Goal: Transaction & Acquisition: Purchase product/service

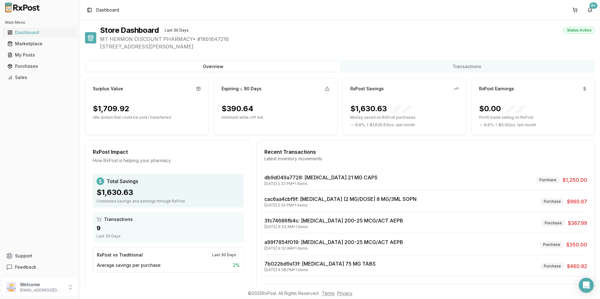
click at [39, 35] on div "Dashboard" at bounding box center [39, 32] width 65 height 6
click at [24, 33] on div "Dashboard" at bounding box center [39, 32] width 65 height 6
click at [25, 27] on div "Main Menu Dashboard Marketplace My Posts Purchases Sales" at bounding box center [40, 50] width 80 height 70
click at [87, 11] on button "Toggle Sidebar" at bounding box center [89, 10] width 9 height 9
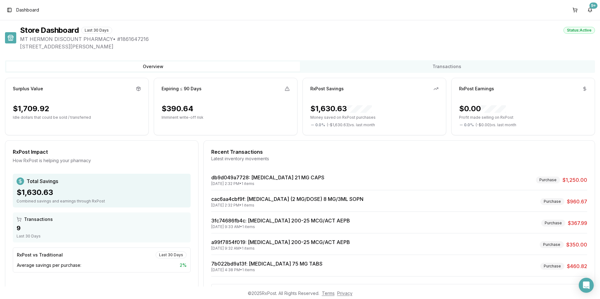
click at [7, 8] on button "Toggle Sidebar" at bounding box center [9, 10] width 9 height 9
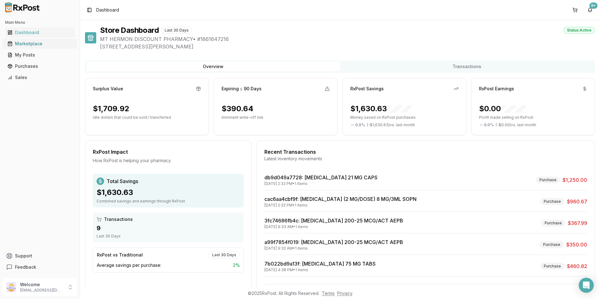
click at [32, 44] on div "Marketplace" at bounding box center [39, 44] width 65 height 6
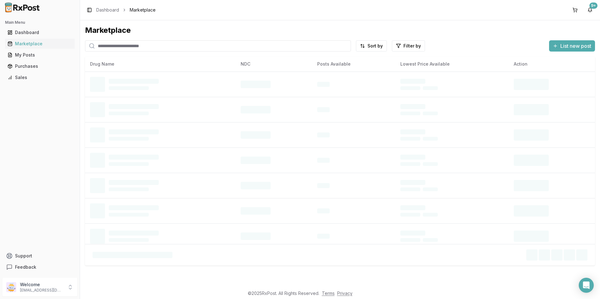
click at [121, 49] on input "search" at bounding box center [218, 45] width 266 height 11
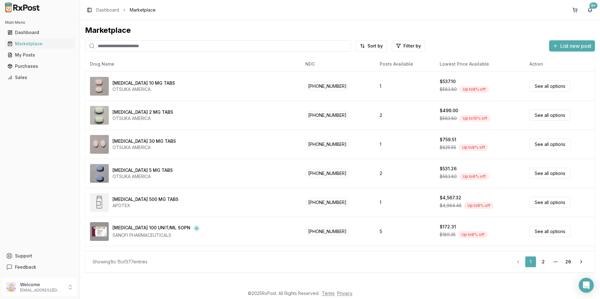
click at [161, 49] on input "search" at bounding box center [218, 45] width 266 height 11
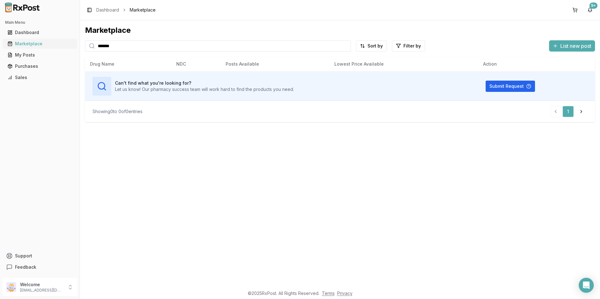
drag, startPoint x: 126, startPoint y: 50, endPoint x: 47, endPoint y: 40, distance: 78.7
click at [47, 40] on div "Main Menu Dashboard Marketplace My Posts Purchases Sales Support Feedback Welco…" at bounding box center [300, 149] width 600 height 299
type input "*******"
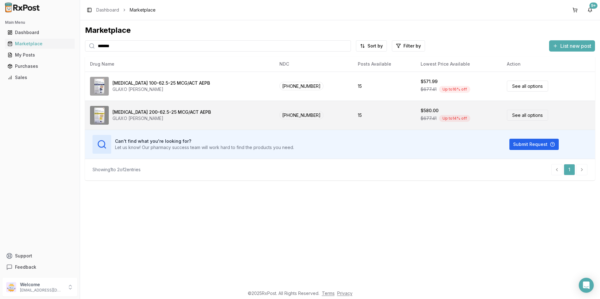
click at [479, 117] on div "$677.41 Up to 14 % off" at bounding box center [458, 118] width 76 height 9
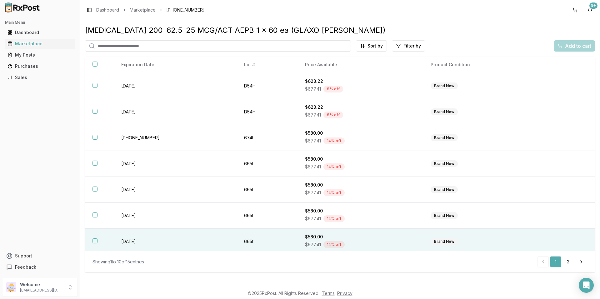
click at [368, 238] on div "$580.00" at bounding box center [360, 237] width 111 height 6
click at [576, 41] on button "Add to cart" at bounding box center [574, 45] width 41 height 11
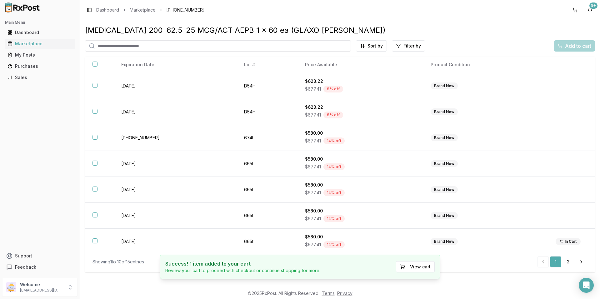
click at [177, 49] on input "search" at bounding box center [218, 45] width 266 height 11
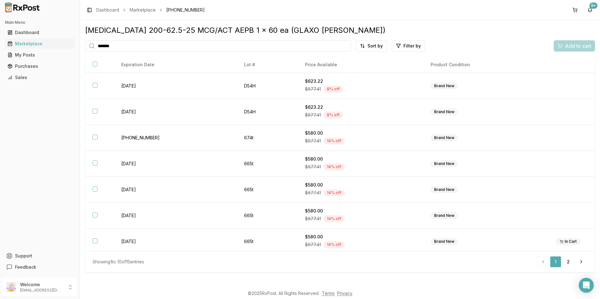
type input "*******"
click at [150, 10] on link "Marketplace" at bounding box center [143, 10] width 26 height 6
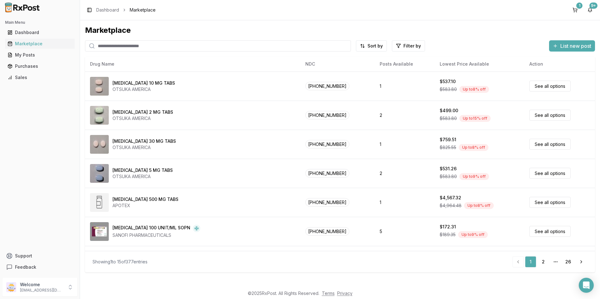
click at [127, 45] on input "search" at bounding box center [218, 45] width 266 height 11
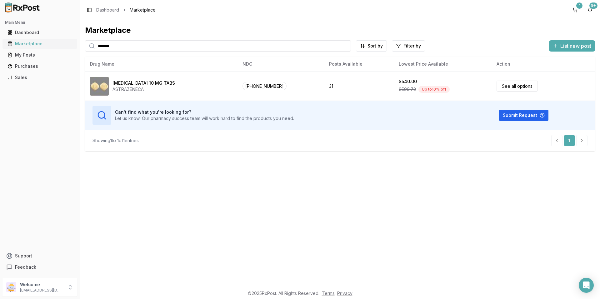
drag, startPoint x: 146, startPoint y: 45, endPoint x: 9, endPoint y: 46, distance: 136.8
click at [17, 46] on div "Main Menu Dashboard Marketplace My Posts Purchases Sales Support Feedback Welco…" at bounding box center [300, 149] width 600 height 299
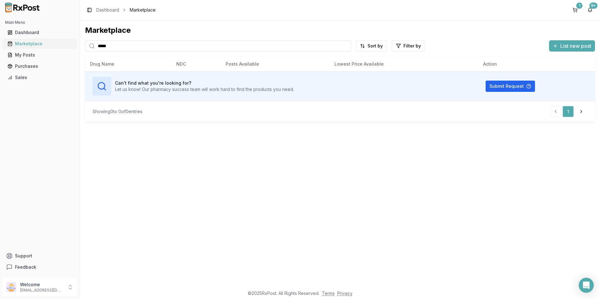
drag, startPoint x: 39, startPoint y: 43, endPoint x: 34, endPoint y: 42, distance: 5.5
click at [34, 42] on div "Main Menu Dashboard Marketplace My Posts Purchases Sales Support Feedback Welco…" at bounding box center [300, 149] width 600 height 299
type input "****"
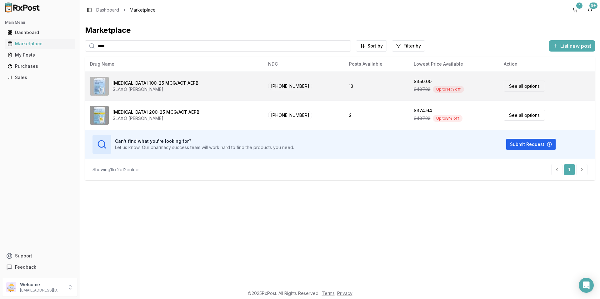
click at [524, 91] on link "See all options" at bounding box center [524, 86] width 41 height 11
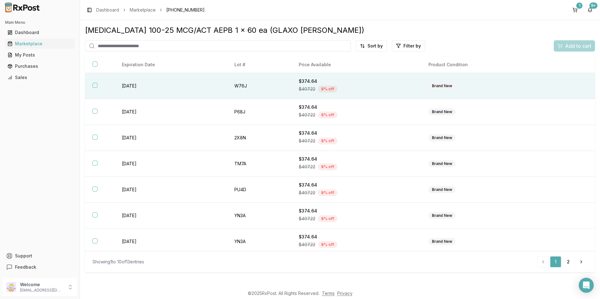
click at [94, 85] on button "button" at bounding box center [94, 85] width 5 height 5
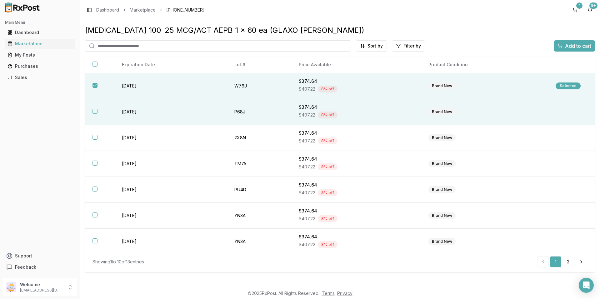
click at [94, 112] on button "button" at bounding box center [94, 111] width 5 height 5
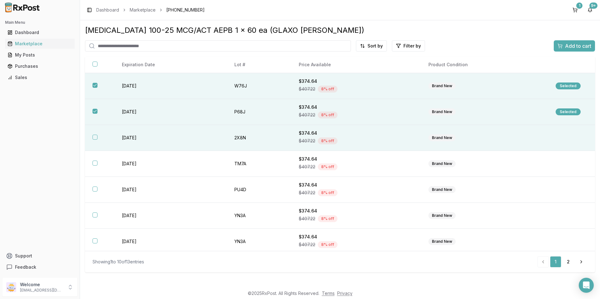
click at [96, 139] on button "button" at bounding box center [94, 137] width 5 height 5
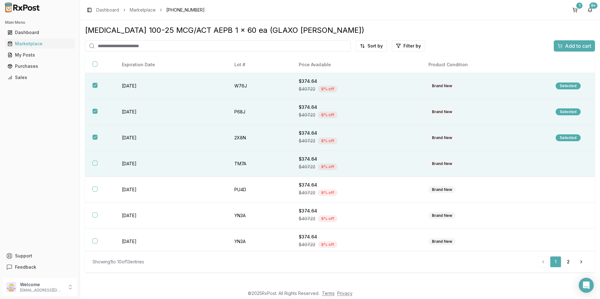
click at [95, 163] on button "button" at bounding box center [94, 163] width 5 height 5
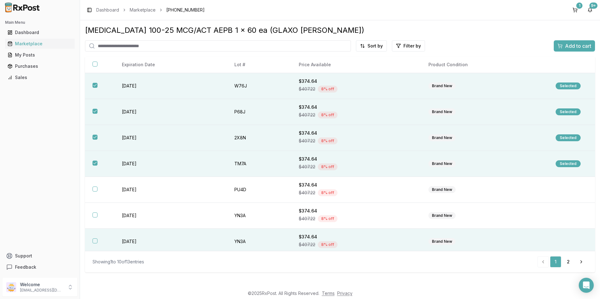
click at [95, 241] on button "button" at bounding box center [94, 240] width 5 height 5
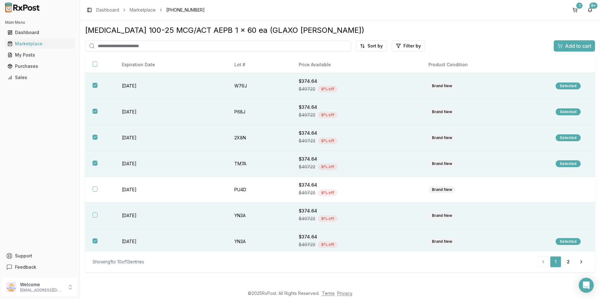
click at [97, 214] on button "button" at bounding box center [94, 214] width 5 height 5
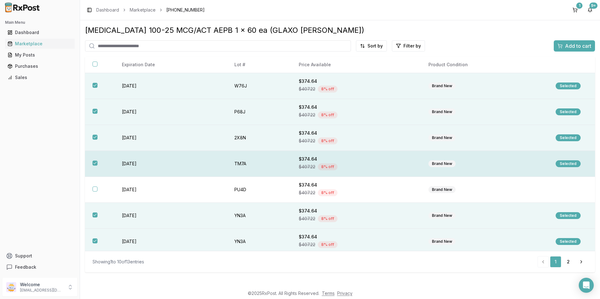
click at [94, 163] on button "button" at bounding box center [94, 163] width 5 height 5
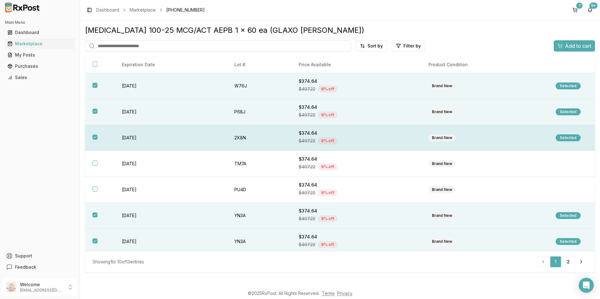
click at [98, 137] on th at bounding box center [99, 138] width 29 height 26
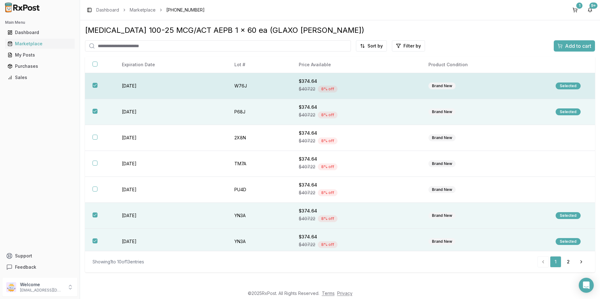
drag, startPoint x: 94, startPoint y: 110, endPoint x: 96, endPoint y: 96, distance: 14.8
click at [94, 110] on button "button" at bounding box center [94, 111] width 5 height 5
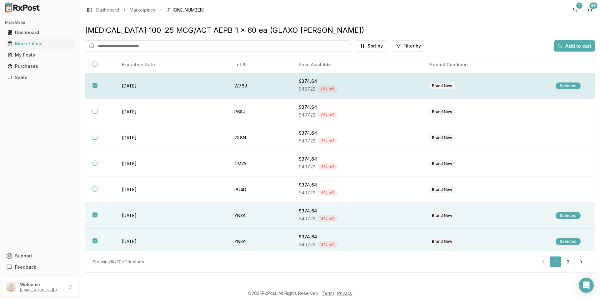
click at [96, 84] on button "button" at bounding box center [94, 85] width 5 height 5
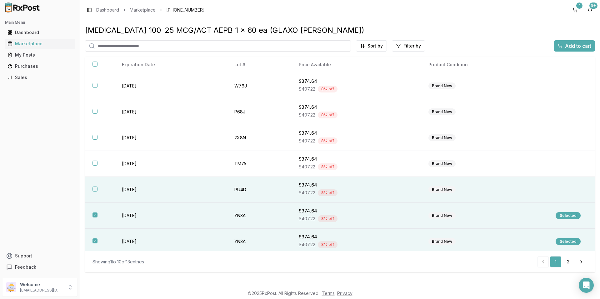
click at [92, 188] on th at bounding box center [99, 190] width 29 height 26
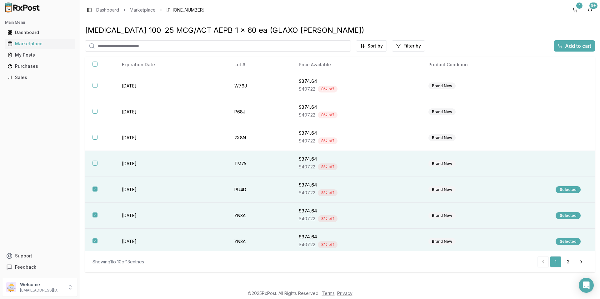
click at [96, 163] on button "button" at bounding box center [94, 163] width 5 height 5
click at [571, 44] on span "Add to cart" at bounding box center [578, 45] width 26 height 7
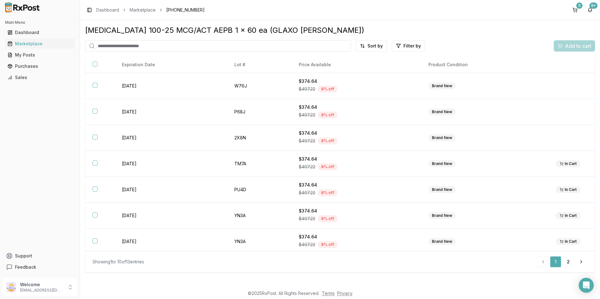
click at [142, 49] on input "search" at bounding box center [218, 45] width 266 height 11
type input "********"
click at [136, 7] on link "Marketplace" at bounding box center [143, 10] width 26 height 6
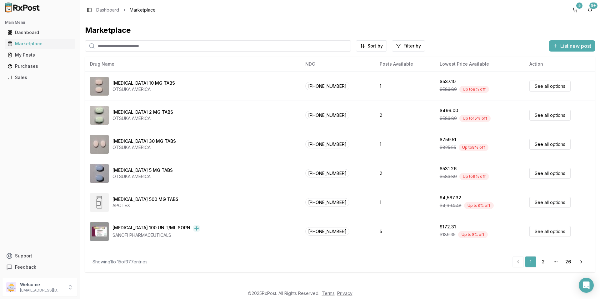
click at [125, 40] on div "Marketplace Sort by Filter by List new post Drug Name NDC Posts Available Lowes…" at bounding box center [340, 148] width 510 height 247
click at [122, 51] on input "search" at bounding box center [218, 45] width 266 height 11
type input "********"
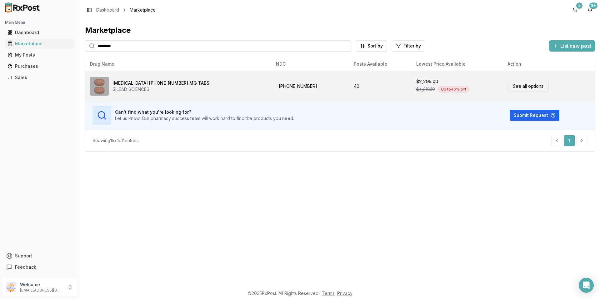
click at [511, 85] on link "See all options" at bounding box center [527, 86] width 41 height 11
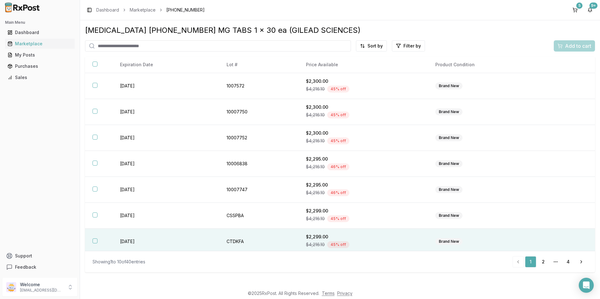
click at [92, 241] on button "button" at bounding box center [94, 240] width 5 height 5
click at [568, 47] on span "Add to cart" at bounding box center [578, 45] width 26 height 7
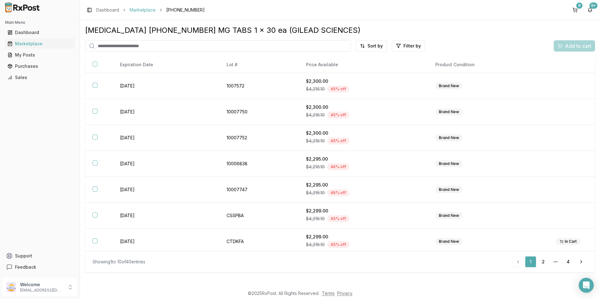
click at [144, 12] on link "Marketplace" at bounding box center [143, 10] width 26 height 6
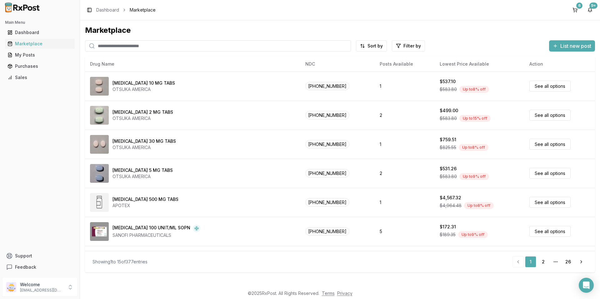
click at [137, 41] on input "search" at bounding box center [218, 45] width 266 height 11
type input "*******"
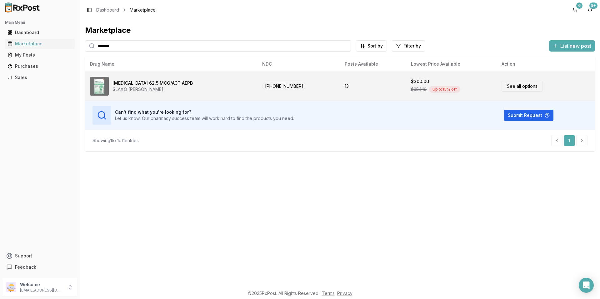
click at [510, 83] on link "See all options" at bounding box center [521, 86] width 41 height 11
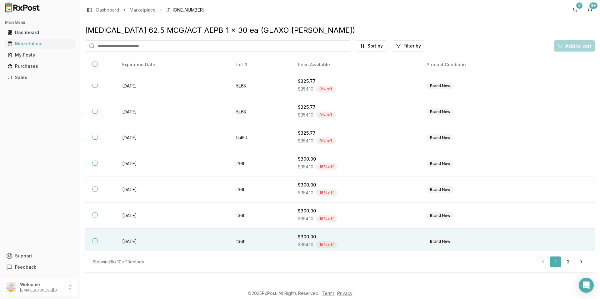
click at [96, 241] on button "button" at bounding box center [94, 240] width 5 height 5
click at [588, 44] on span "Add to cart" at bounding box center [578, 45] width 26 height 7
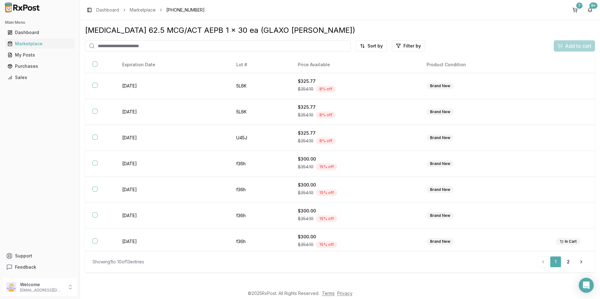
click at [130, 47] on input "search" at bounding box center [218, 45] width 266 height 11
click at [143, 11] on link "Marketplace" at bounding box center [143, 10] width 26 height 6
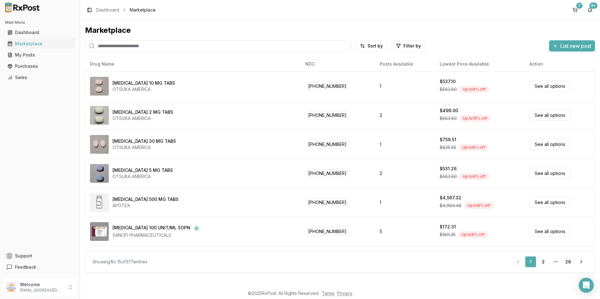
drag, startPoint x: 144, startPoint y: 46, endPoint x: 140, endPoint y: 47, distance: 4.2
click at [144, 46] on input "search" at bounding box center [218, 45] width 266 height 11
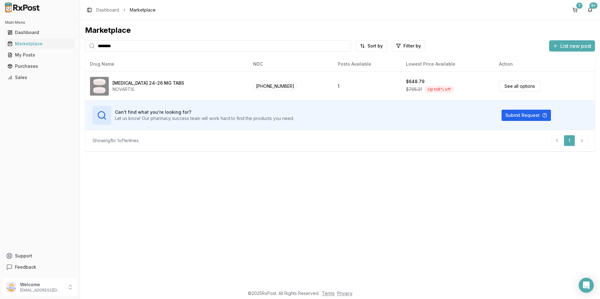
drag, startPoint x: 128, startPoint y: 45, endPoint x: 0, endPoint y: 47, distance: 127.8
click at [0, 47] on div "Main Menu Dashboard Marketplace My Posts Purchases Sales Support Feedback Welco…" at bounding box center [300, 149] width 600 height 299
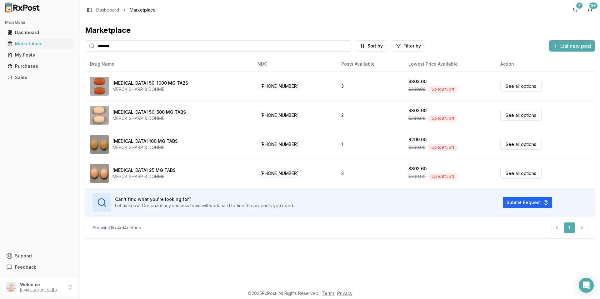
drag, startPoint x: 147, startPoint y: 41, endPoint x: 88, endPoint y: 47, distance: 59.3
click at [79, 47] on div "Main Menu Dashboard Marketplace My Posts Purchases Sales Support Feedback Welco…" at bounding box center [300, 149] width 600 height 299
type input "*******"
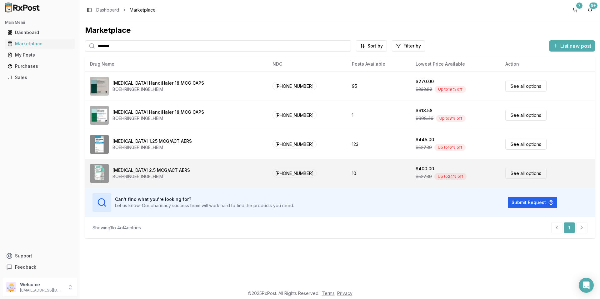
click at [518, 169] on link "See all options" at bounding box center [525, 173] width 41 height 11
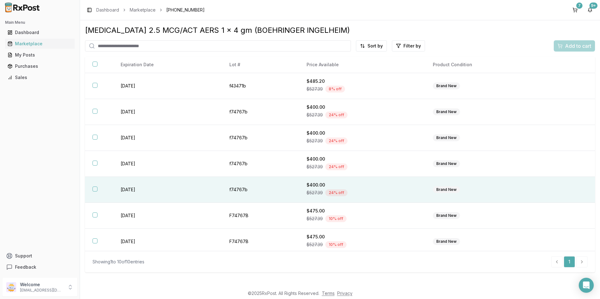
click at [97, 188] on button "button" at bounding box center [94, 189] width 5 height 5
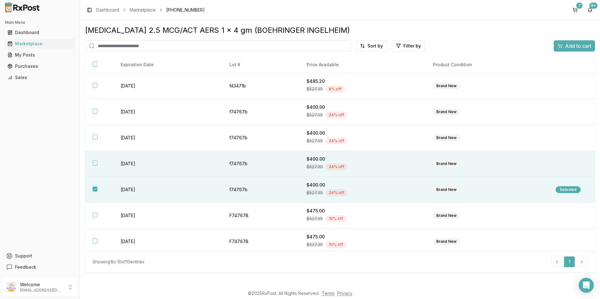
click at [94, 162] on button "button" at bounding box center [94, 163] width 5 height 5
click at [574, 47] on span "Add to cart" at bounding box center [578, 45] width 26 height 7
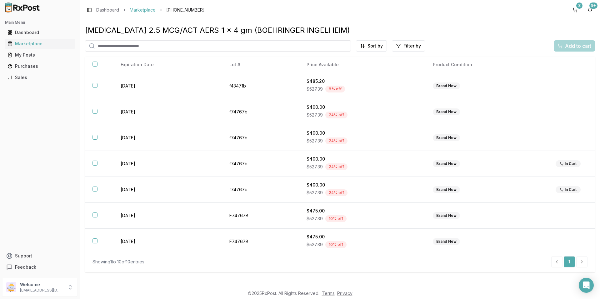
click at [143, 9] on link "Marketplace" at bounding box center [143, 10] width 26 height 6
click at [147, 49] on input "search" at bounding box center [218, 45] width 266 height 11
type input "****"
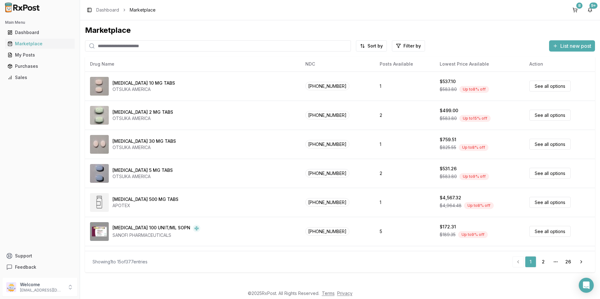
drag, startPoint x: 0, startPoint y: 0, endPoint x: 147, endPoint y: 49, distance: 155.0
click at [147, 49] on input "search" at bounding box center [218, 45] width 266 height 11
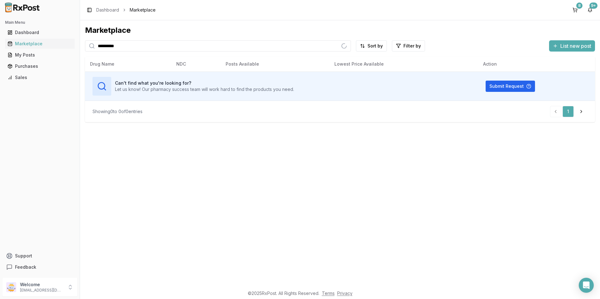
type input "**********"
click at [576, 11] on button "8" at bounding box center [575, 10] width 10 height 10
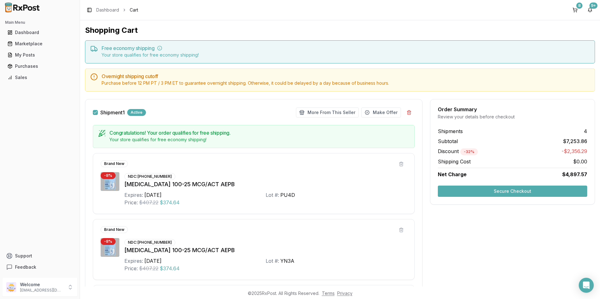
click at [500, 187] on button "Secure Checkout" at bounding box center [512, 191] width 149 height 11
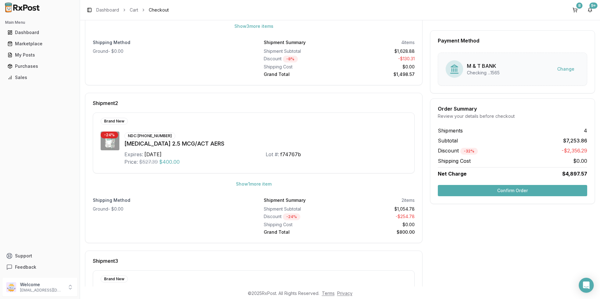
scroll to position [156, 0]
click at [466, 193] on button "Confirm Order" at bounding box center [512, 190] width 149 height 11
